Goal: Information Seeking & Learning: Learn about a topic

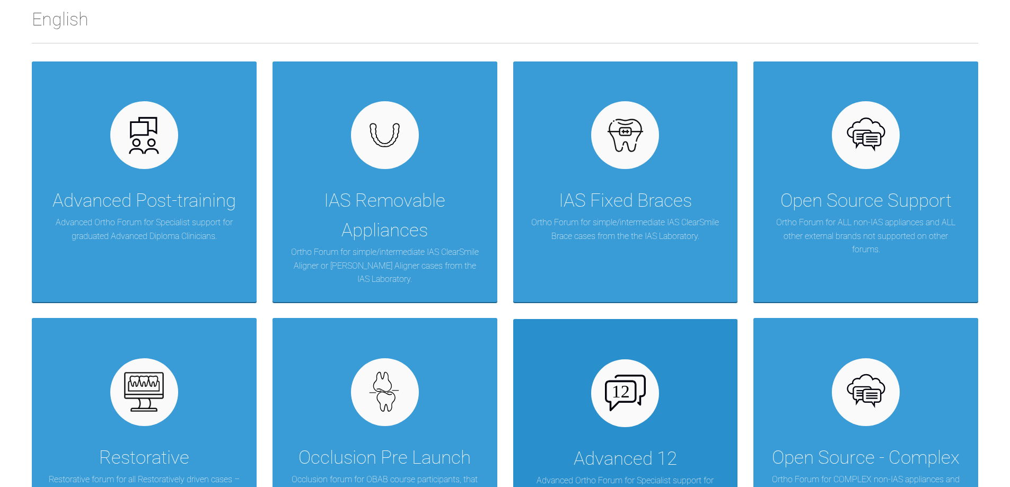
scroll to position [212, 0]
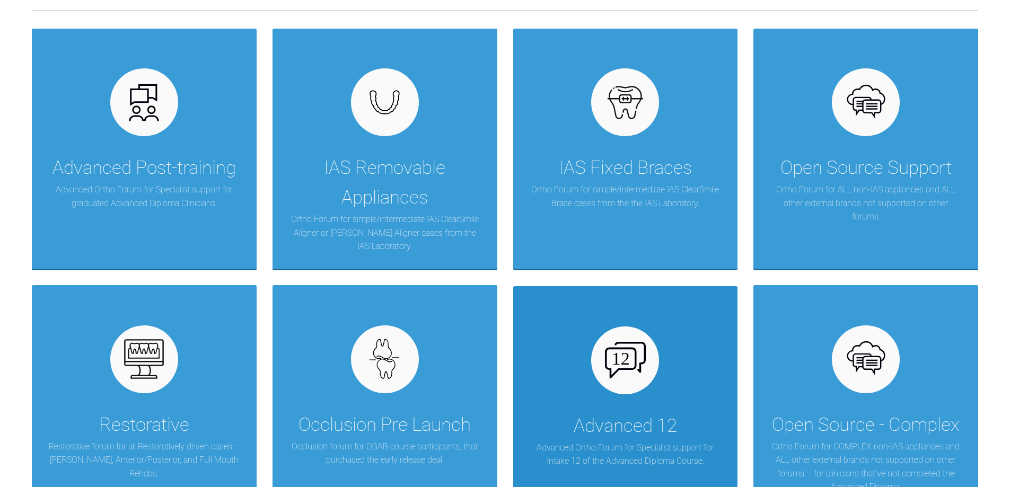
click at [644, 437] on div "Advanced 12" at bounding box center [625, 427] width 103 height 30
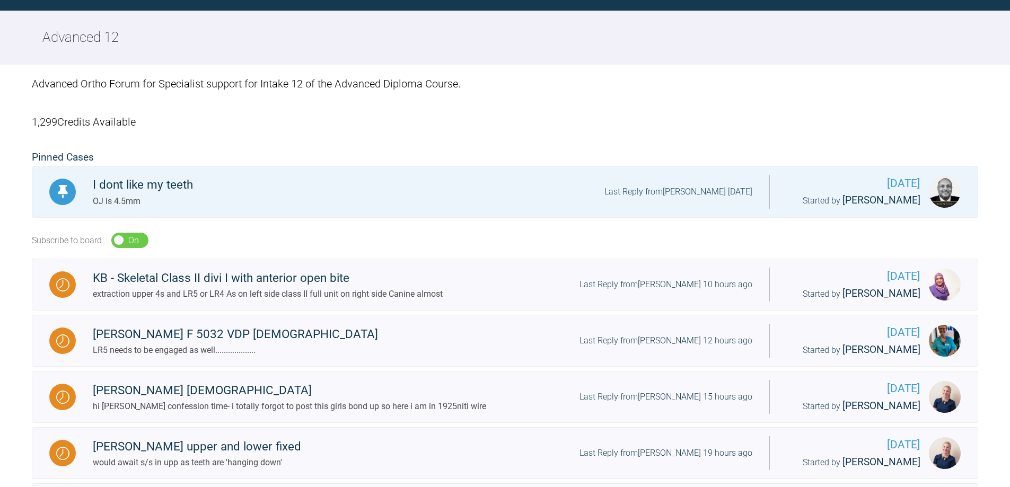
scroll to position [212, 0]
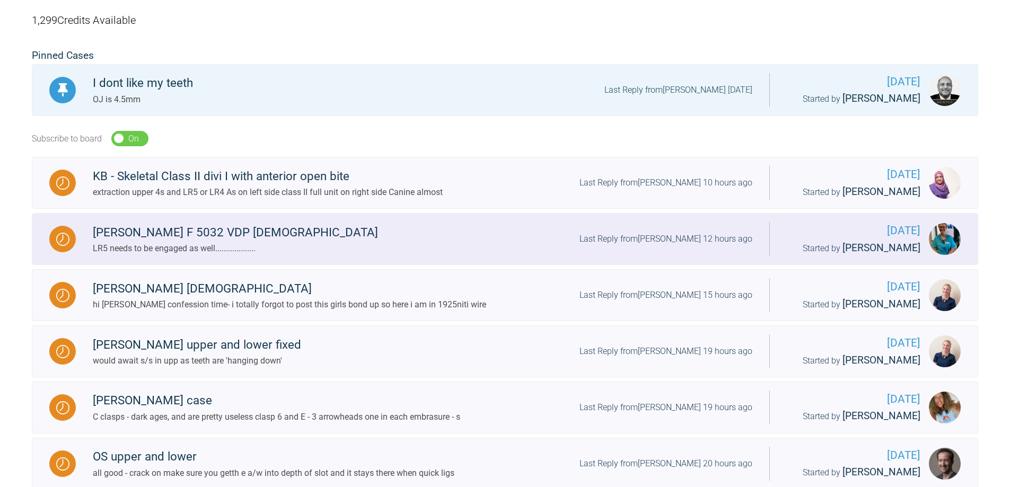
click at [69, 250] on div at bounding box center [62, 239] width 27 height 27
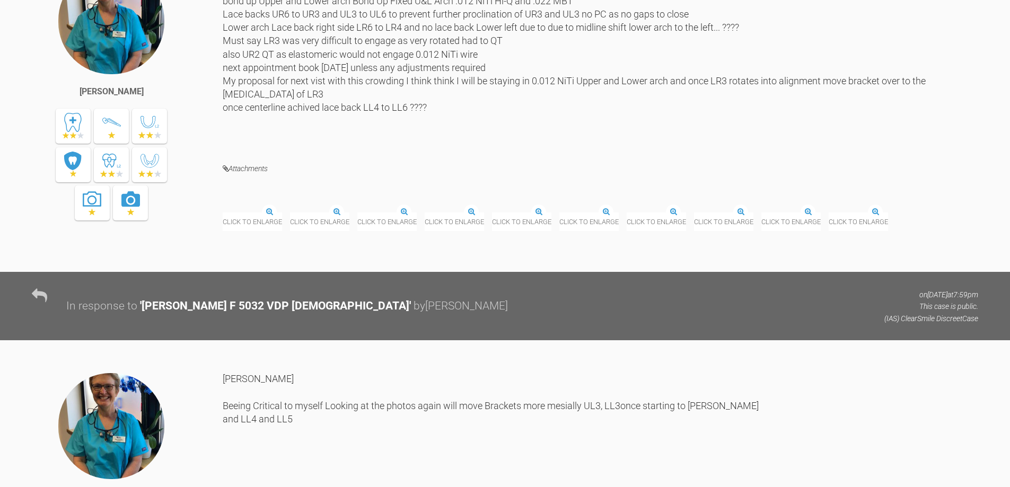
scroll to position [5092, 0]
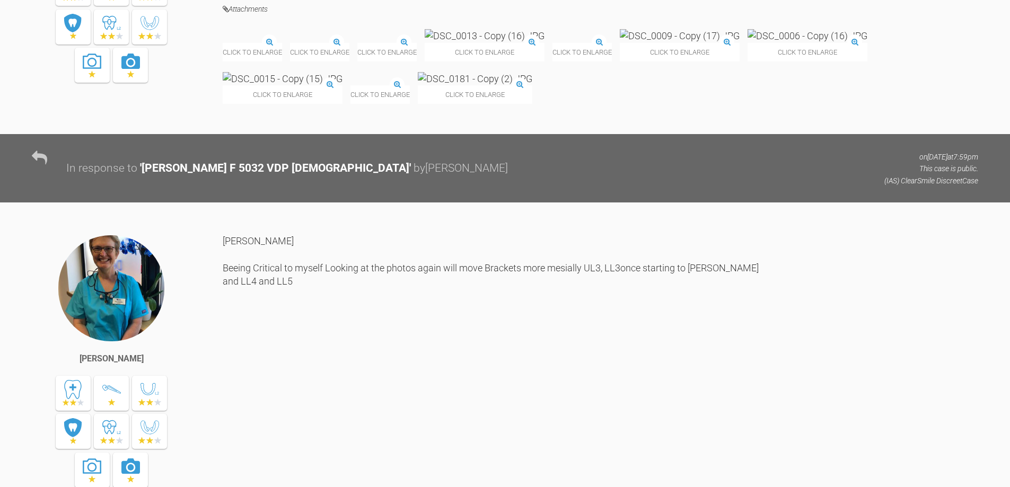
click at [223, 43] on img at bounding box center [223, 43] width 0 height 0
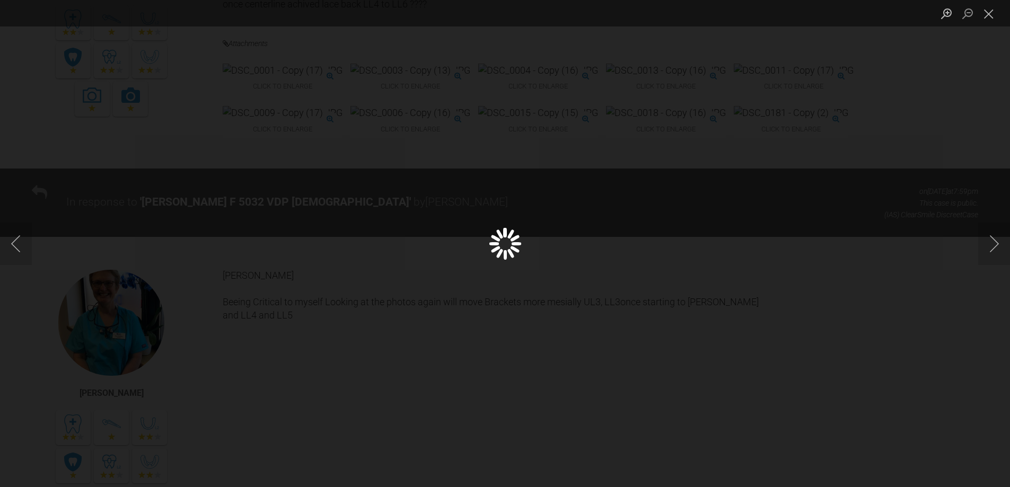
click at [291, 214] on div "Lightbox" at bounding box center [505, 243] width 1010 height 487
click at [999, 243] on button "Next image" at bounding box center [995, 244] width 32 height 42
drag, startPoint x: 999, startPoint y: 249, endPoint x: 980, endPoint y: 249, distance: 19.1
click at [991, 249] on button "Next image" at bounding box center [995, 244] width 32 height 42
click at [15, 244] on button "Previous image" at bounding box center [16, 244] width 32 height 42
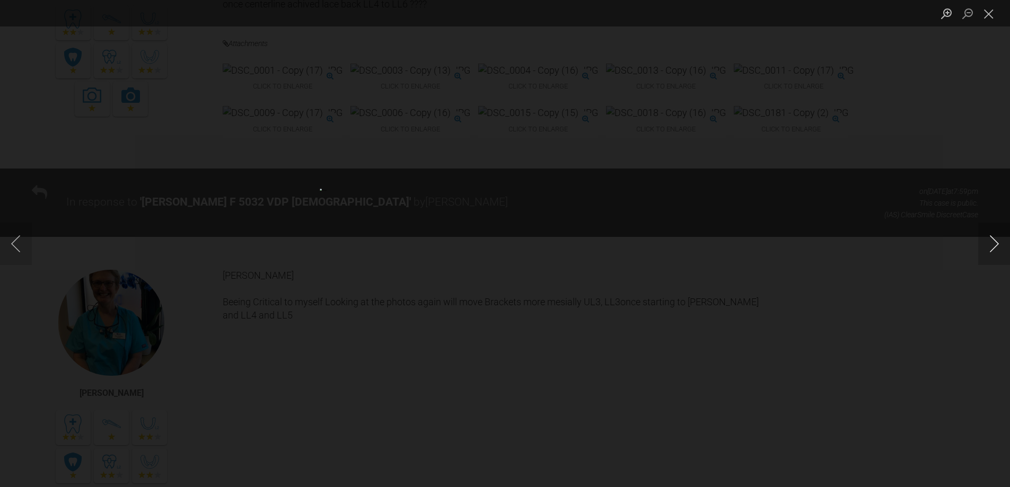
click at [994, 252] on button "Next image" at bounding box center [995, 244] width 32 height 42
click at [987, 15] on button "Close lightbox" at bounding box center [989, 13] width 21 height 19
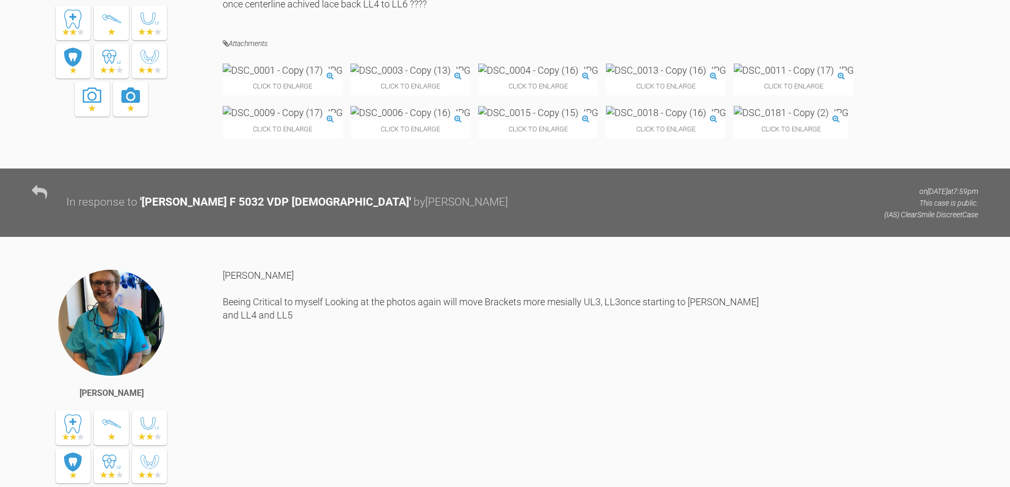
click at [734, 119] on img at bounding box center [791, 112] width 115 height 13
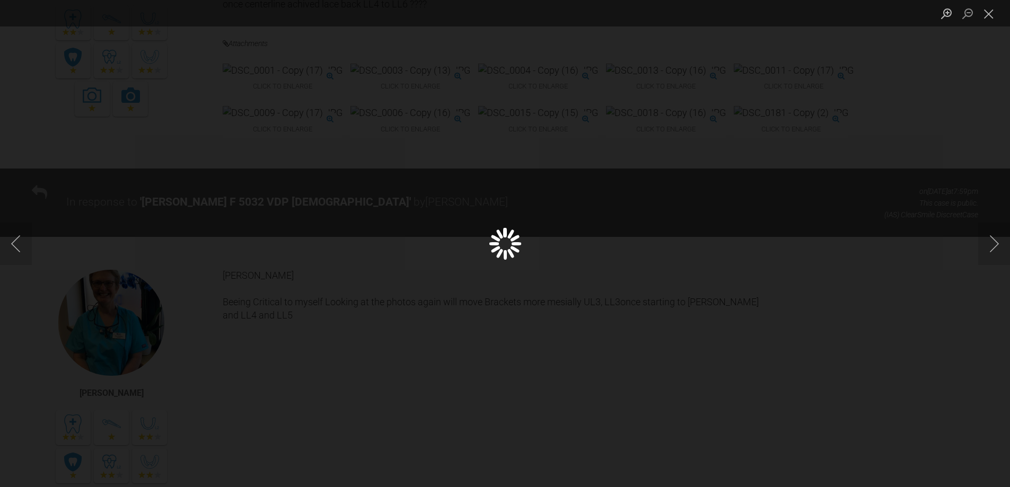
click at [617, 303] on div "Lightbox" at bounding box center [505, 243] width 1010 height 487
click at [984, 12] on button "Close lightbox" at bounding box center [989, 13] width 21 height 19
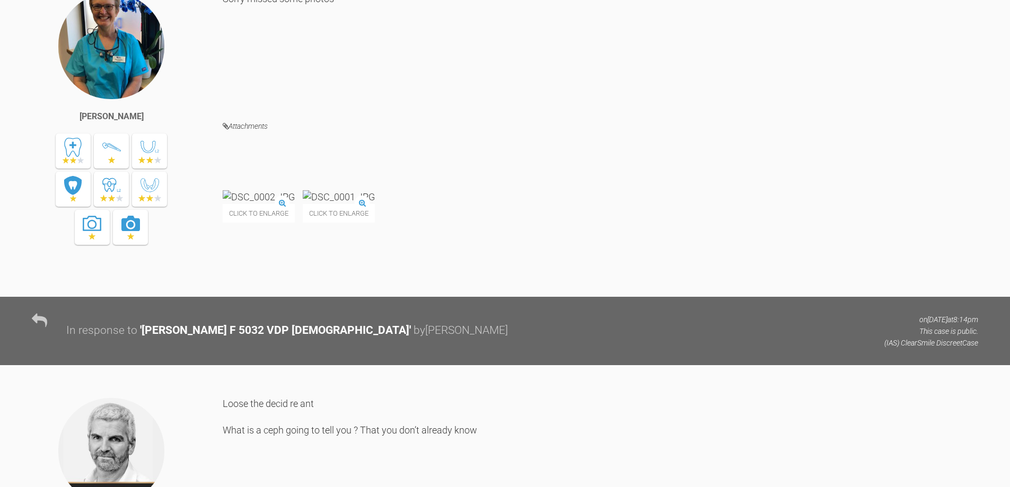
scroll to position [689, 0]
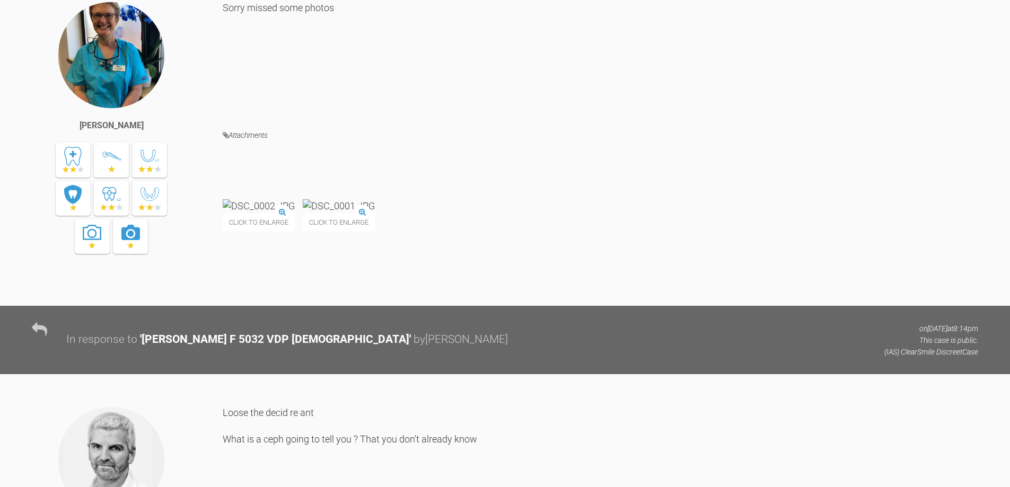
click at [295, 213] on img at bounding box center [259, 205] width 72 height 13
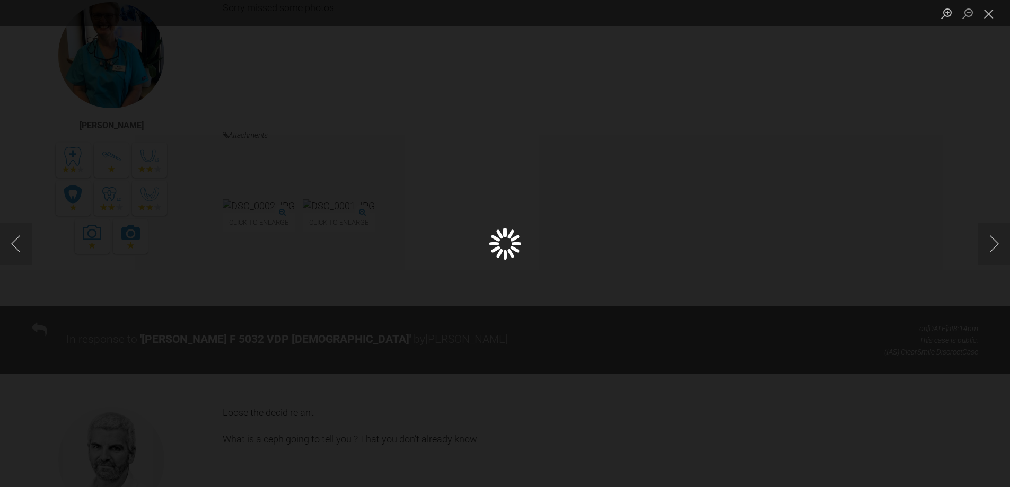
click at [305, 302] on div "Lightbox" at bounding box center [505, 243] width 1010 height 487
click at [995, 236] on button "Next image" at bounding box center [995, 244] width 32 height 42
click at [984, 12] on button "Close lightbox" at bounding box center [989, 13] width 21 height 19
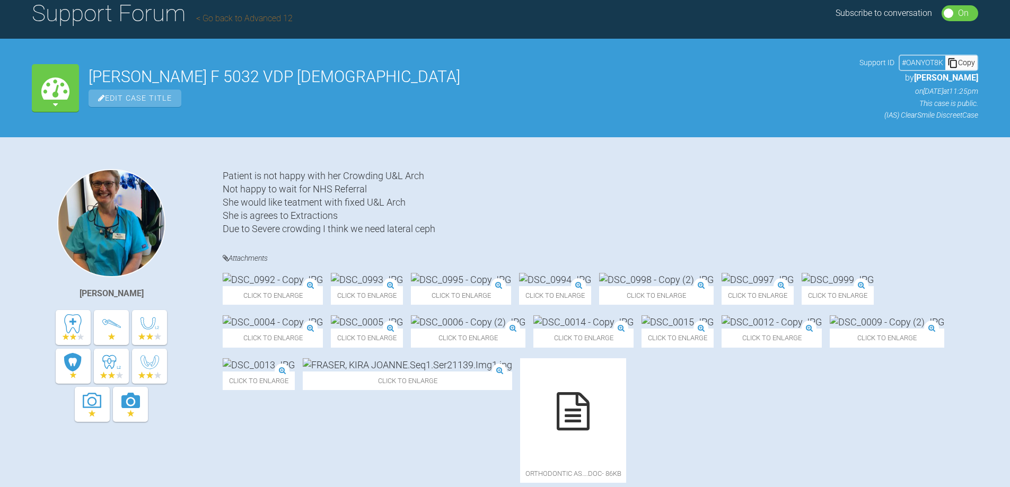
scroll to position [0, 0]
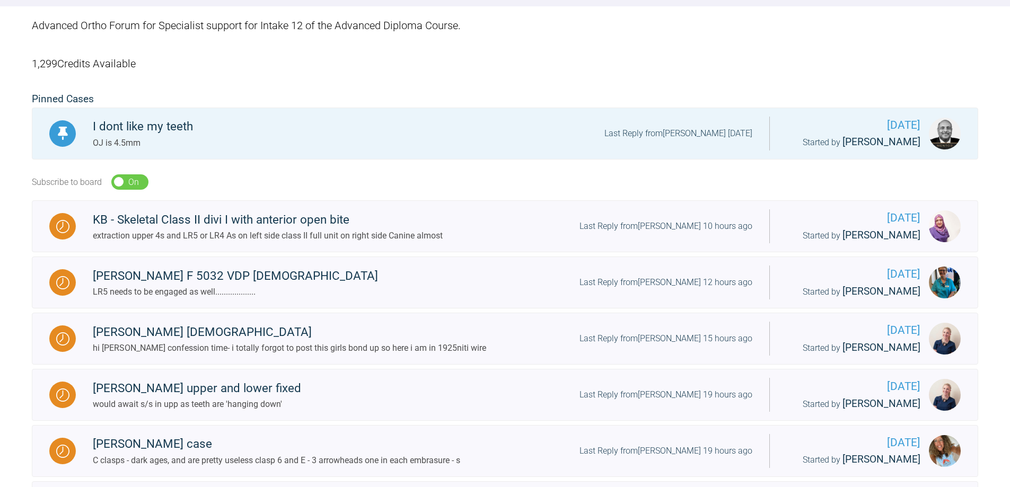
scroll to position [163, 0]
